Goal: Task Accomplishment & Management: Use online tool/utility

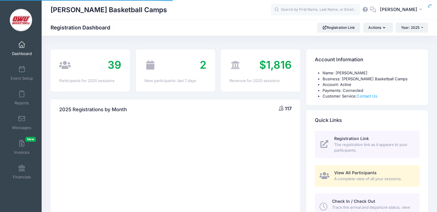
select select
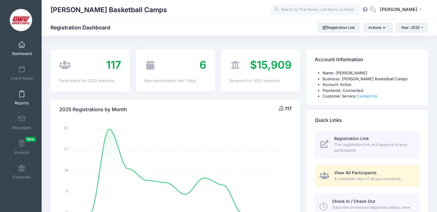
click at [25, 97] on link "Reports" at bounding box center [22, 97] width 28 height 21
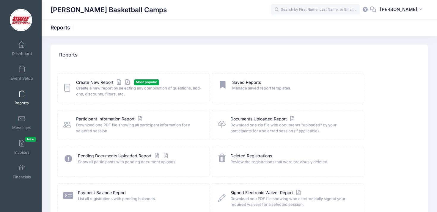
click at [144, 57] on div "Reports" at bounding box center [239, 55] width 377 height 21
click at [89, 83] on link "Create New Report" at bounding box center [103, 82] width 55 height 6
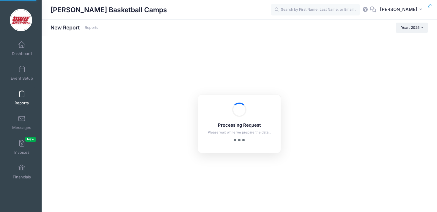
checkbox input "true"
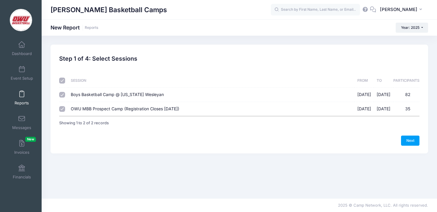
click at [140, 97] on span "Boys Basketball Camp @ [US_STATE] Wesleyan" at bounding box center [117, 94] width 93 height 5
click at [65, 97] on input "Boys Basketball Camp @ Ohio Wesleyan 06/09/2025 - 06/12/2025 82" at bounding box center [62, 95] width 6 height 6
checkbox input "false"
click at [417, 140] on link "Next" at bounding box center [410, 140] width 18 height 10
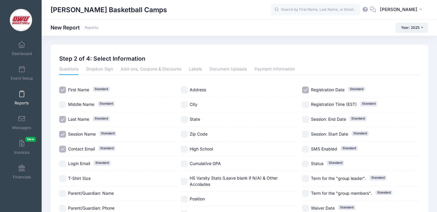
click at [311, 90] on span "Registration Date" at bounding box center [328, 89] width 34 height 5
checkbox input "false"
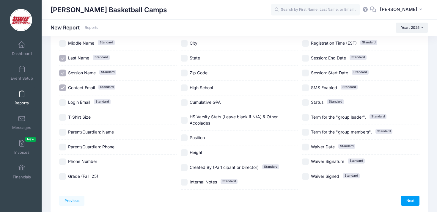
scroll to position [67, 0]
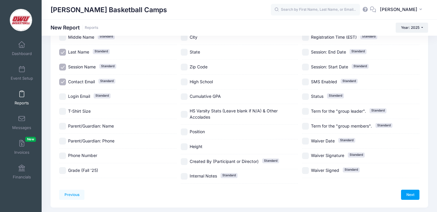
click at [201, 177] on span "Internal Notes" at bounding box center [203, 175] width 27 height 5
checkbox input "true"
